Goal: Transaction & Acquisition: Subscribe to service/newsletter

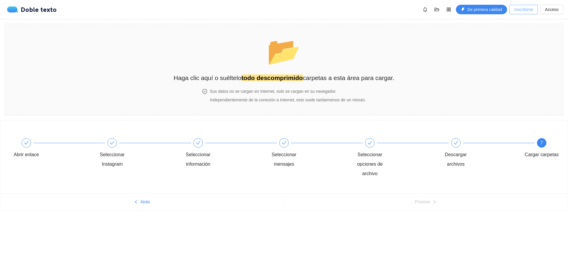
click at [520, 11] on font "Inscribirse" at bounding box center [523, 9] width 19 height 5
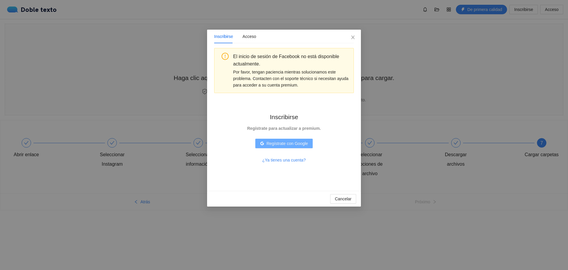
click at [282, 147] on button "Regístrate con Google" at bounding box center [283, 142] width 57 height 9
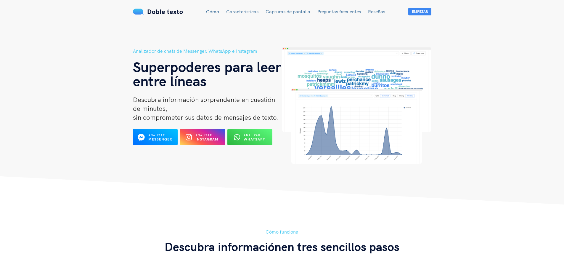
click at [486, 69] on header "Analizador de chats de Messenger, WhatsApp e Instagram Superpoderes para leer e…" at bounding box center [282, 102] width 564 height 204
click at [417, 13] on font "Empezar" at bounding box center [420, 11] width 16 height 4
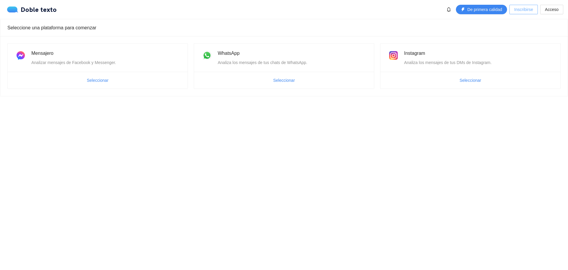
click at [523, 13] on button "Inscribirse" at bounding box center [524, 9] width 28 height 9
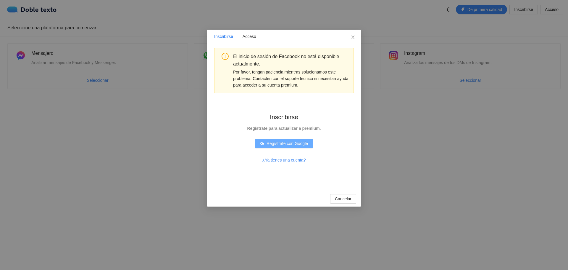
click at [282, 143] on font "Regístrate con Google" at bounding box center [287, 143] width 41 height 5
